Goal: Information Seeking & Learning: Understand process/instructions

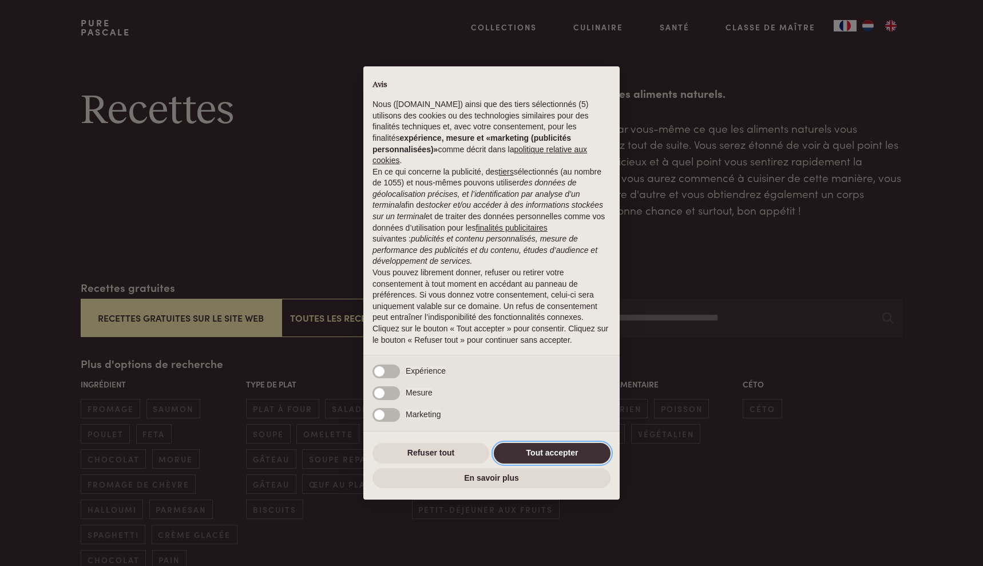
click at [552, 453] on button "Tout accepter" at bounding box center [552, 453] width 117 height 21
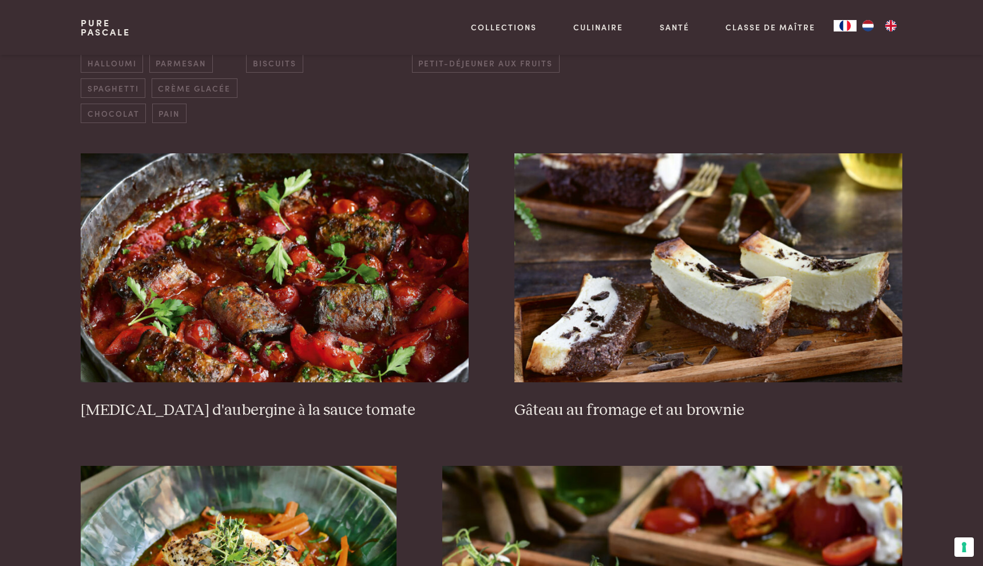
scroll to position [447, 0]
click at [403, 344] on img at bounding box center [275, 267] width 388 height 229
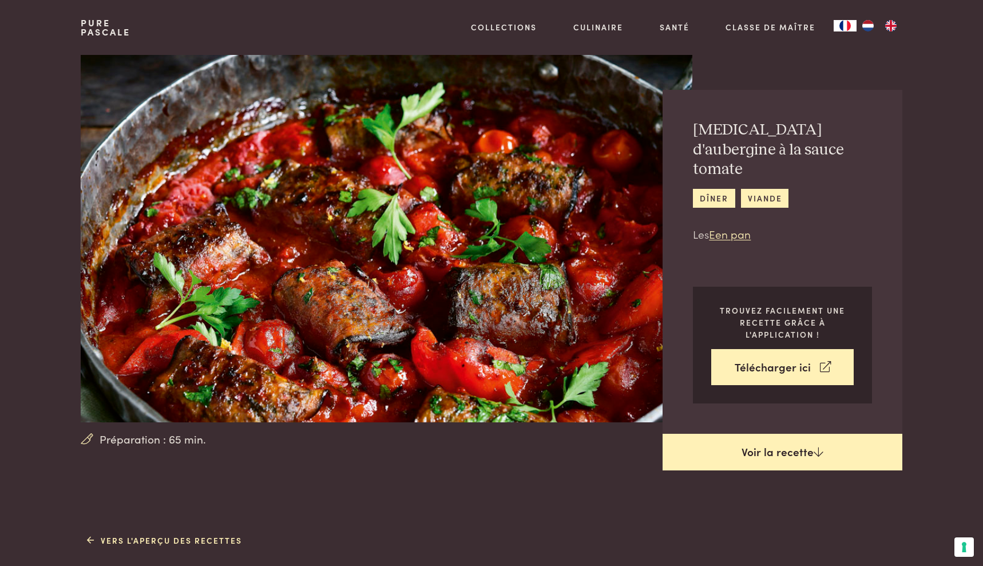
click at [771, 436] on link "Voir la recette" at bounding box center [783, 452] width 240 height 37
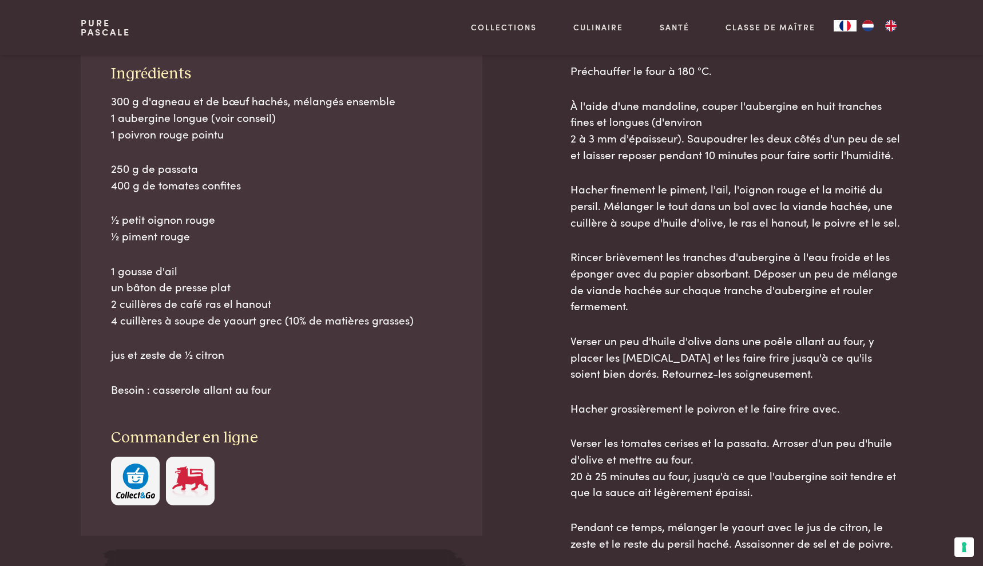
scroll to position [546, 0]
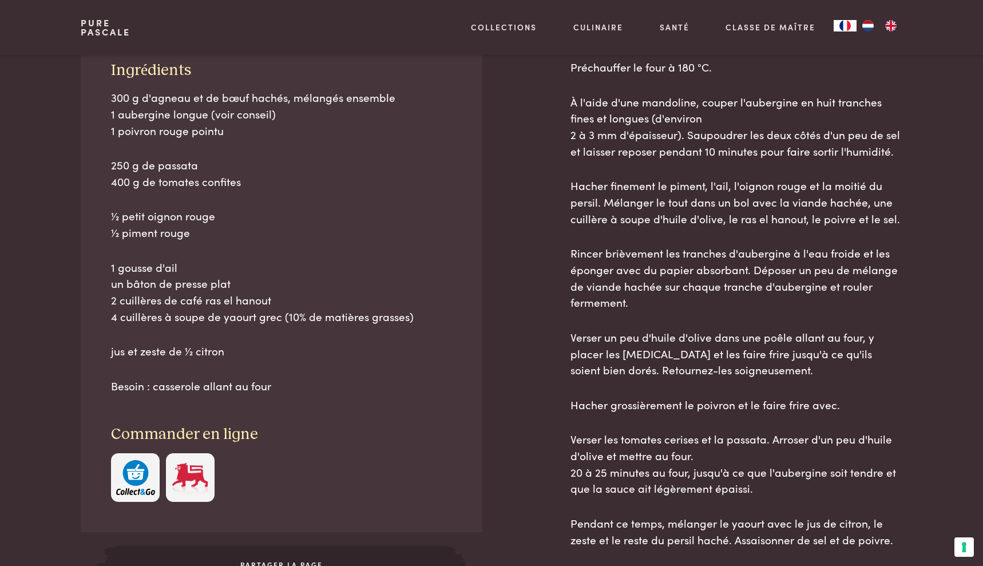
click at [126, 462] on img "button" at bounding box center [135, 477] width 39 height 35
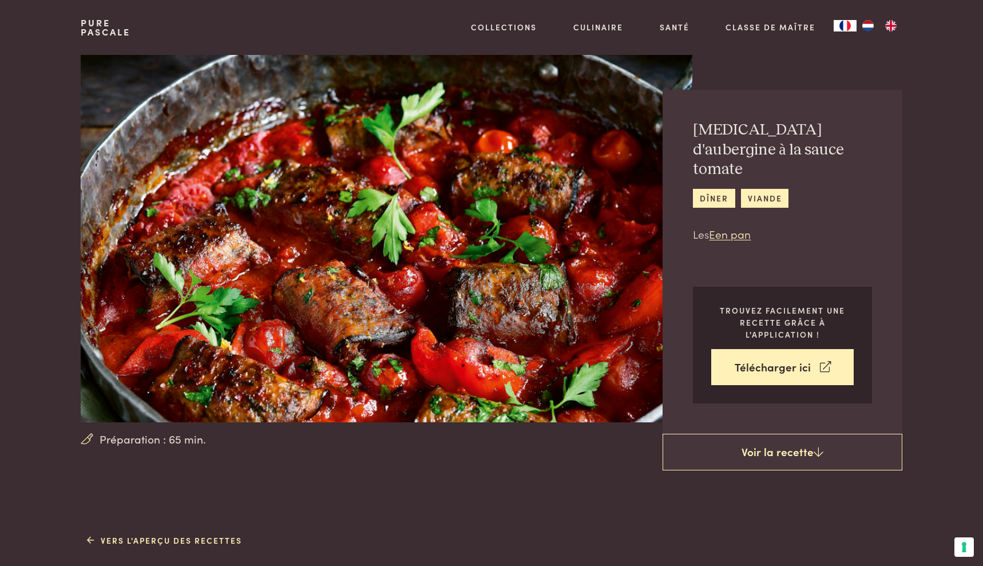
scroll to position [517, 0]
